Goal: Task Accomplishment & Management: Complete application form

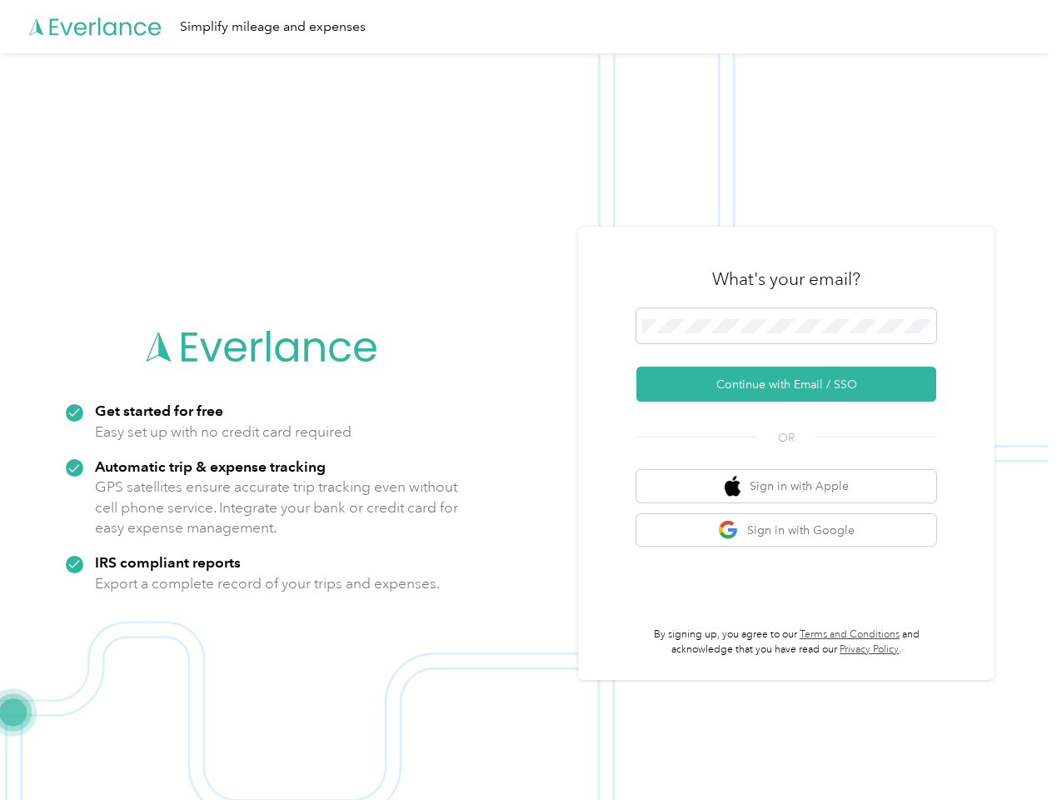
click at [528, 400] on img at bounding box center [524, 453] width 1049 height 800
click at [528, 27] on div "Simplify mileage and expenses" at bounding box center [524, 26] width 1049 height 53
click at [793, 384] on button "Continue with Email / SSO" at bounding box center [786, 384] width 300 height 35
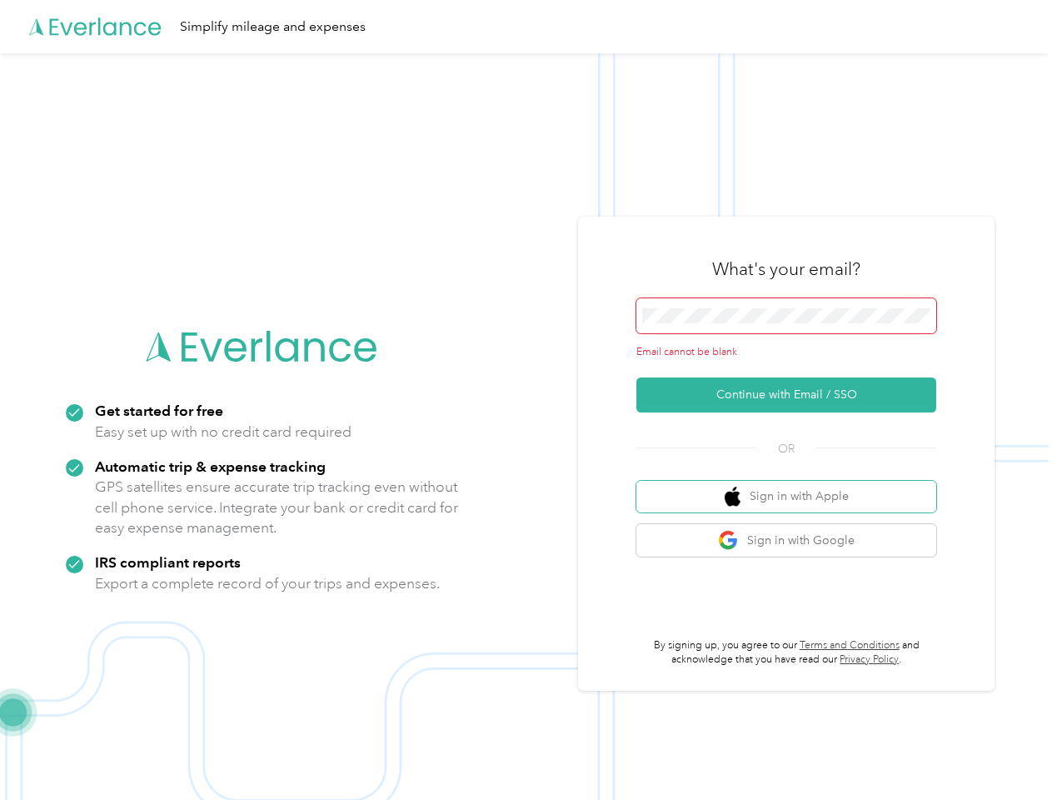
click at [793, 486] on button "Sign in with Apple" at bounding box center [786, 497] width 300 height 32
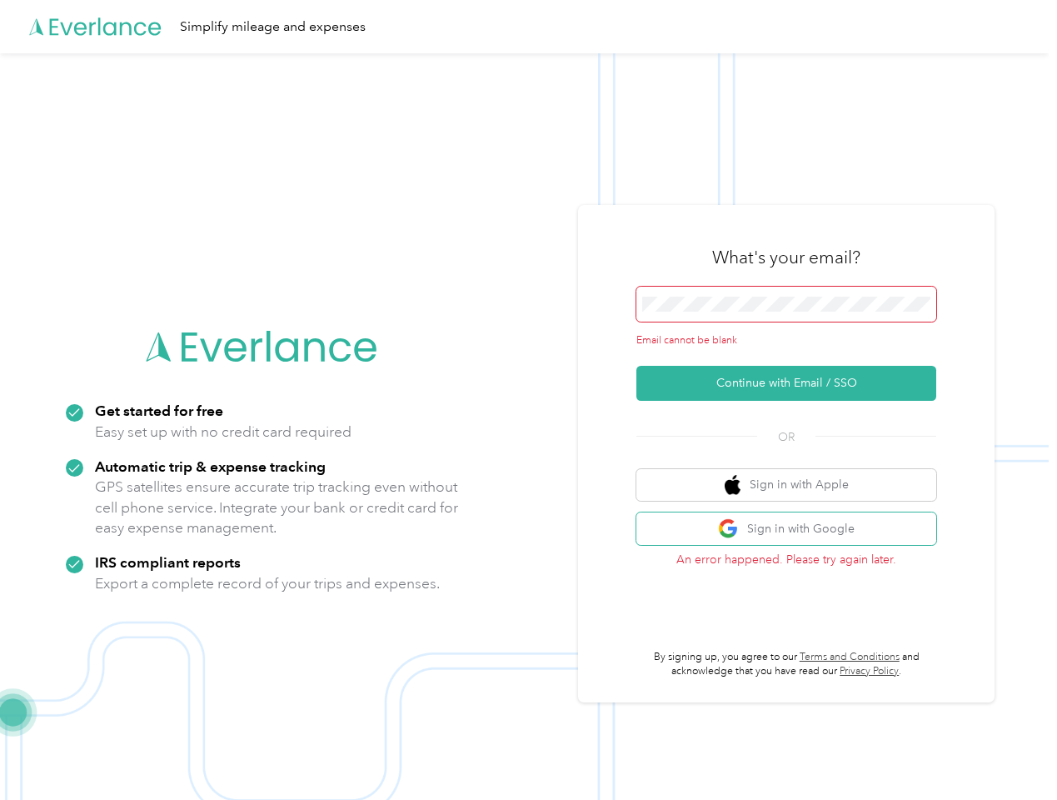
click at [793, 530] on button "Sign in with Google" at bounding box center [786, 528] width 300 height 32
